Goal: Find specific page/section: Find specific page/section

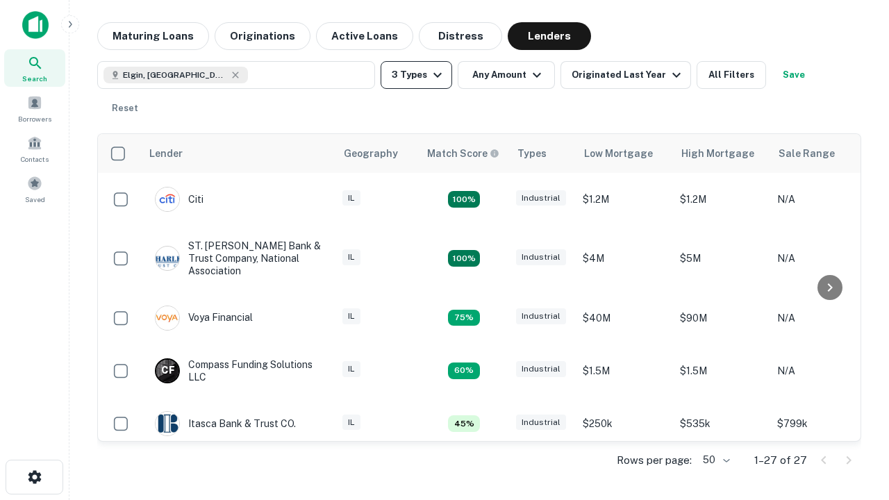
click at [416, 75] on button "3 Types" at bounding box center [417, 75] width 72 height 28
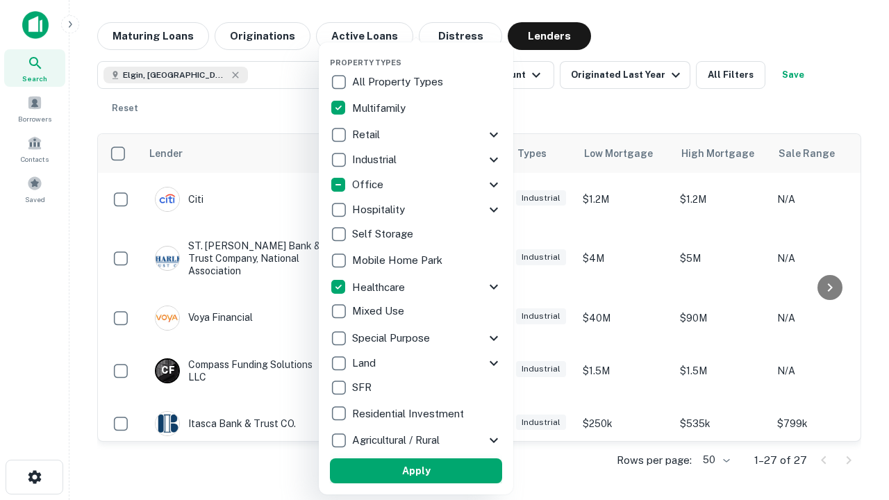
click at [416, 471] on button "Apply" at bounding box center [416, 471] width 172 height 25
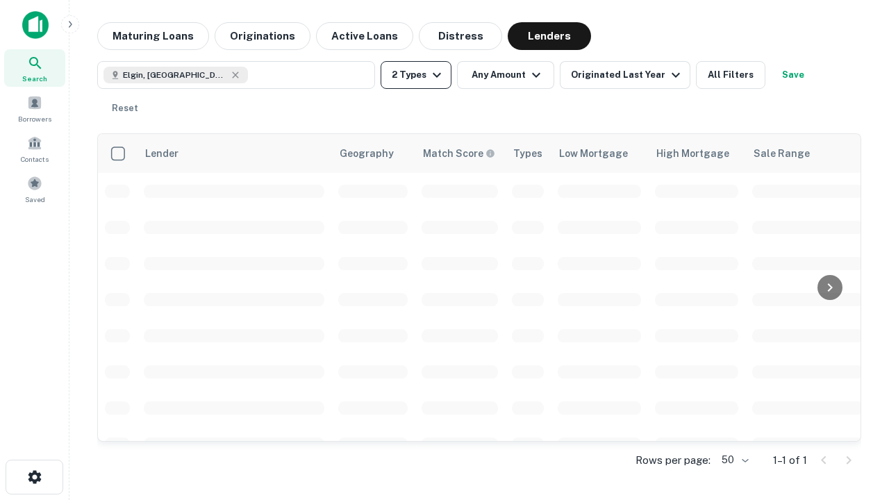
click at [416, 75] on button "2 Types" at bounding box center [416, 75] width 71 height 28
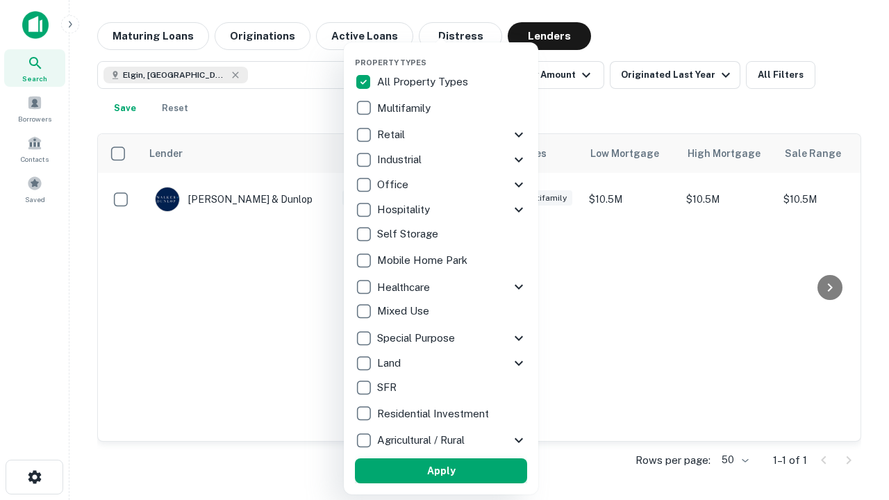
click at [441, 471] on button "Apply" at bounding box center [441, 471] width 172 height 25
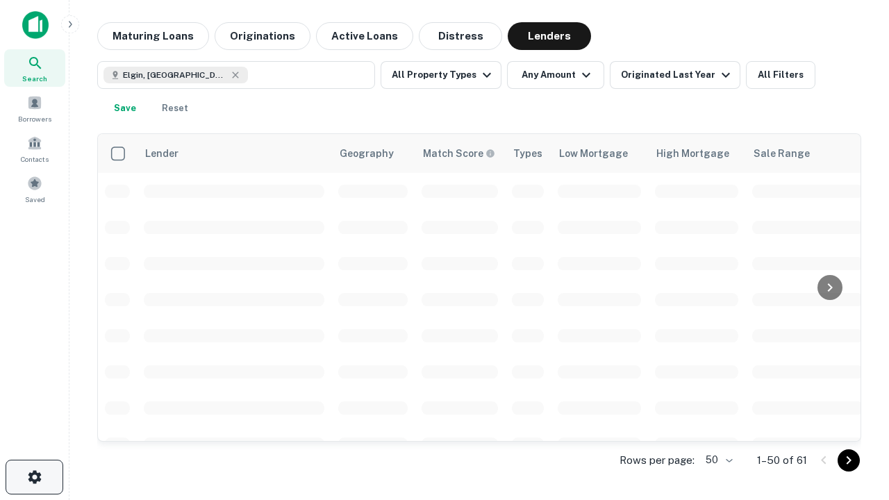
click at [34, 477] on icon "button" at bounding box center [34, 477] width 17 height 17
